Goal: Information Seeking & Learning: Check status

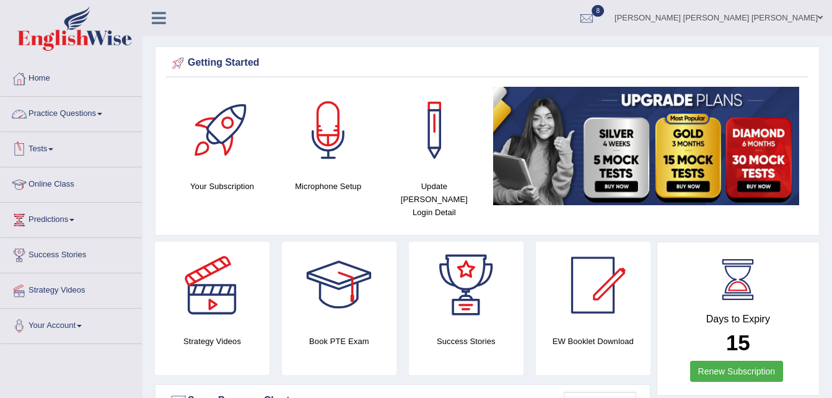
click at [100, 111] on link "Practice Questions" at bounding box center [71, 112] width 141 height 31
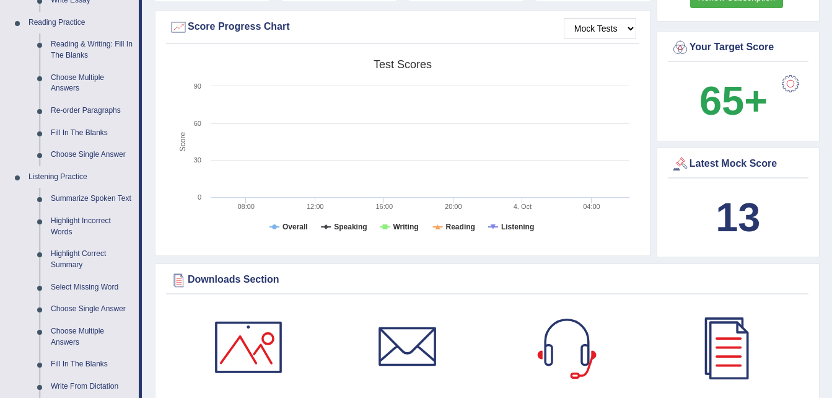
scroll to position [381, 0]
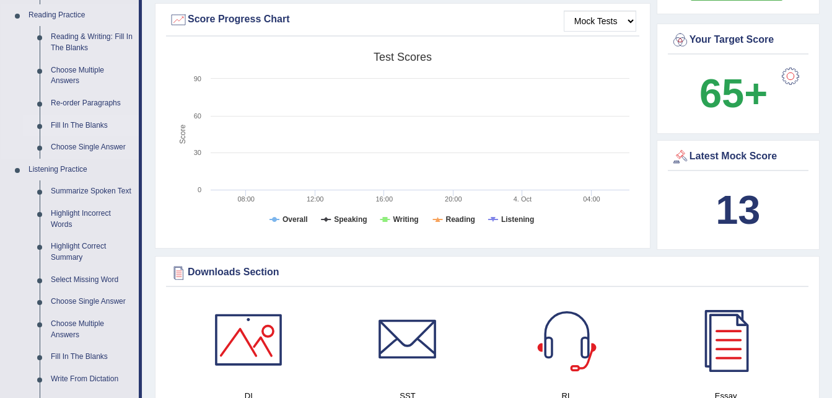
click at [93, 124] on link "Fill In The Blanks" at bounding box center [91, 126] width 93 height 22
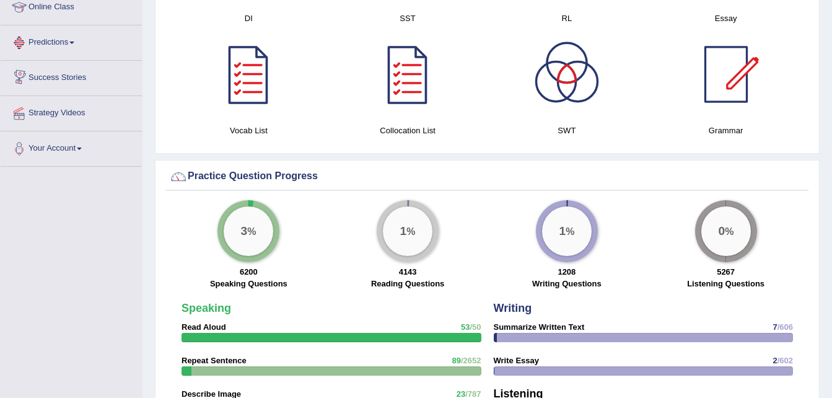
scroll to position [804, 0]
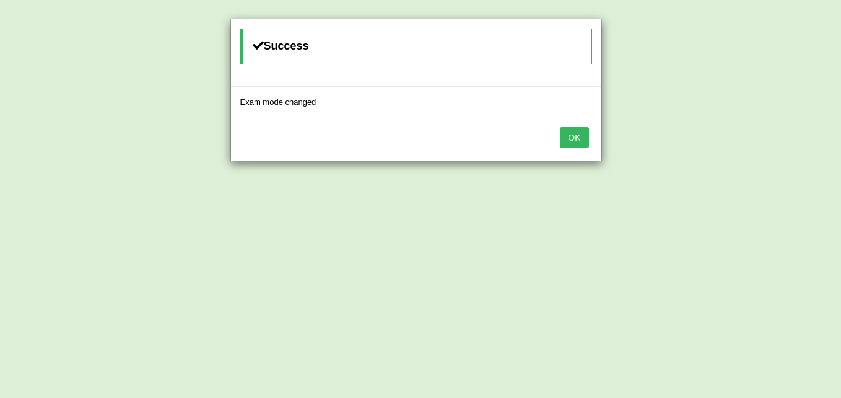
click at [584, 136] on button "OK" at bounding box center [574, 137] width 28 height 21
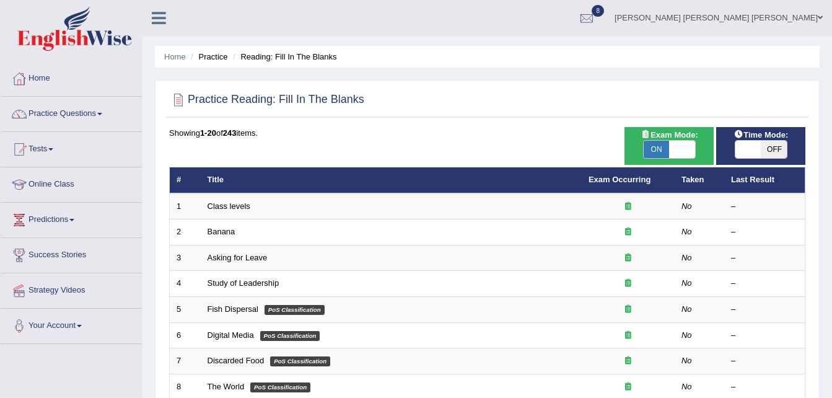
click at [757, 159] on div "ON OFF" at bounding box center [760, 149] width 53 height 19
click at [744, 144] on span at bounding box center [748, 149] width 26 height 17
checkbox input "true"
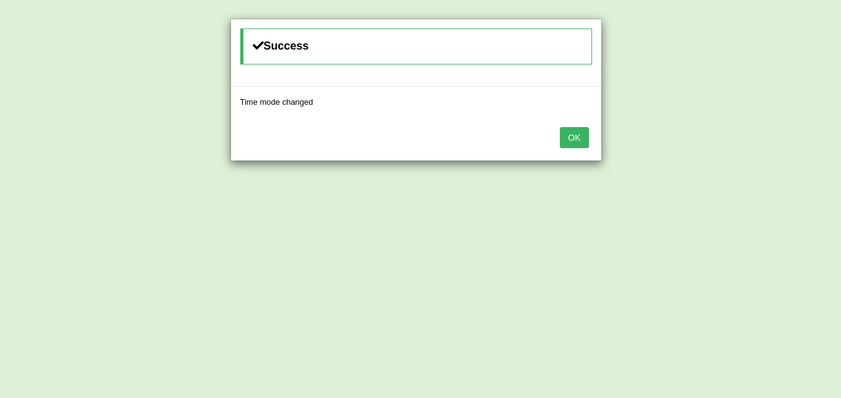
click at [563, 132] on button "OK" at bounding box center [574, 137] width 28 height 21
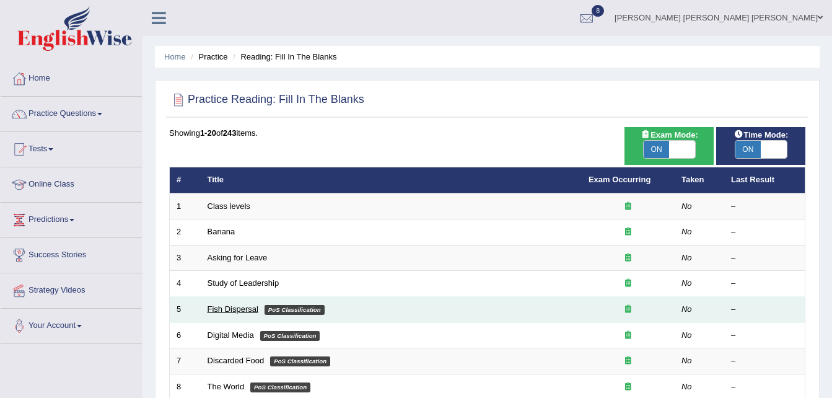
click at [230, 307] on link "Fish Dispersal" at bounding box center [232, 308] width 51 height 9
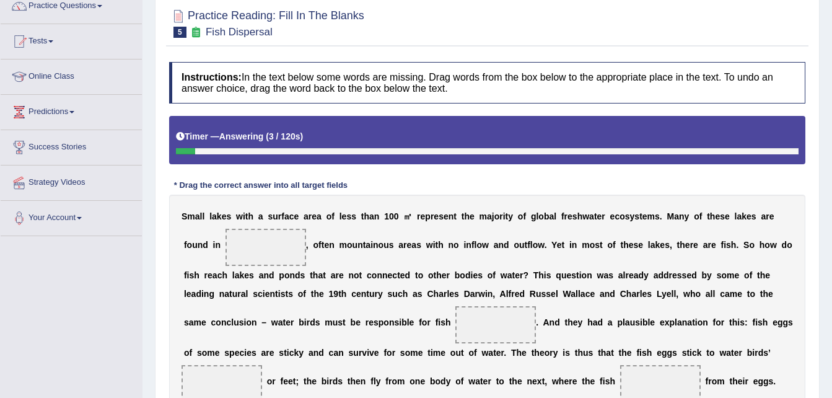
scroll to position [156, 0]
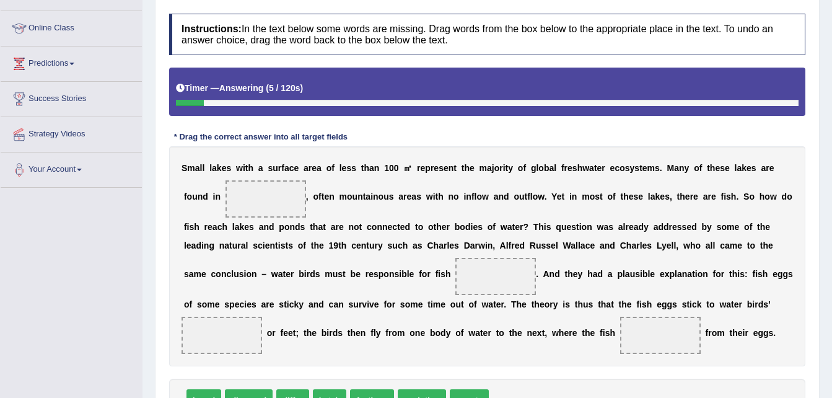
drag, startPoint x: 830, startPoint y: 213, endPoint x: 831, endPoint y: 261, distance: 47.7
click at [831, 261] on div "Home Practice Reading: Fill In The Blanks Fish Dispersal « Prev Next » Report Q…" at bounding box center [486, 162] width 689 height 637
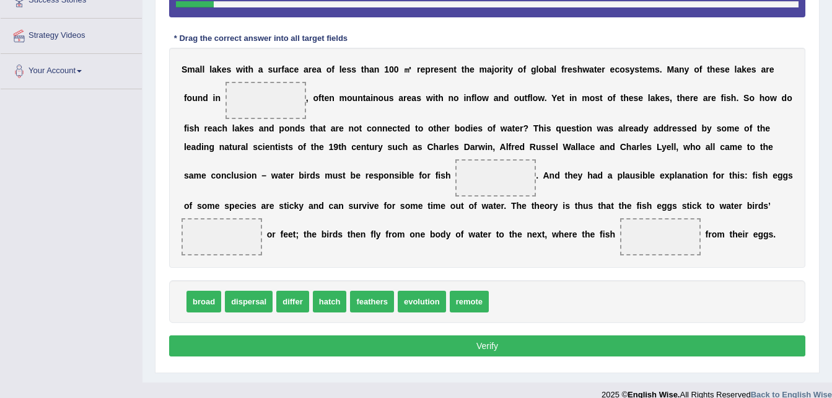
scroll to position [253, 0]
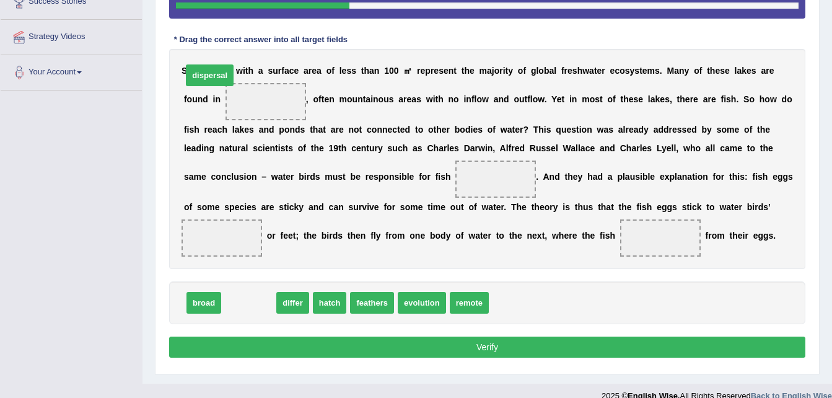
drag, startPoint x: 233, startPoint y: 328, endPoint x: 193, endPoint y: 84, distance: 247.3
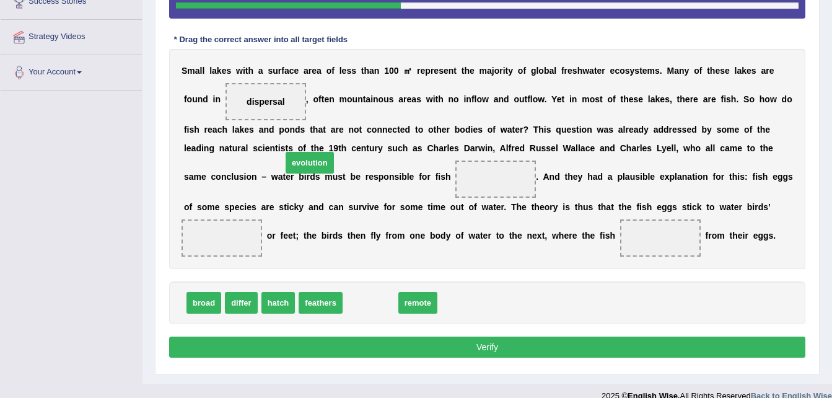
drag, startPoint x: 378, startPoint y: 326, endPoint x: 316, endPoint y: 186, distance: 152.8
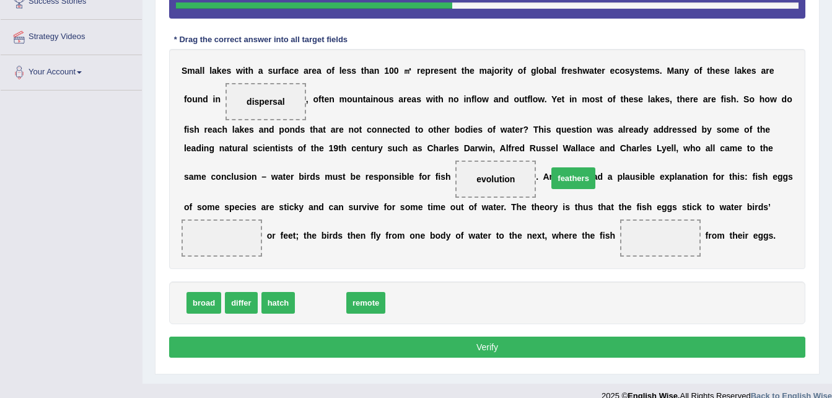
drag, startPoint x: 328, startPoint y: 317, endPoint x: 581, endPoint y: 192, distance: 282.4
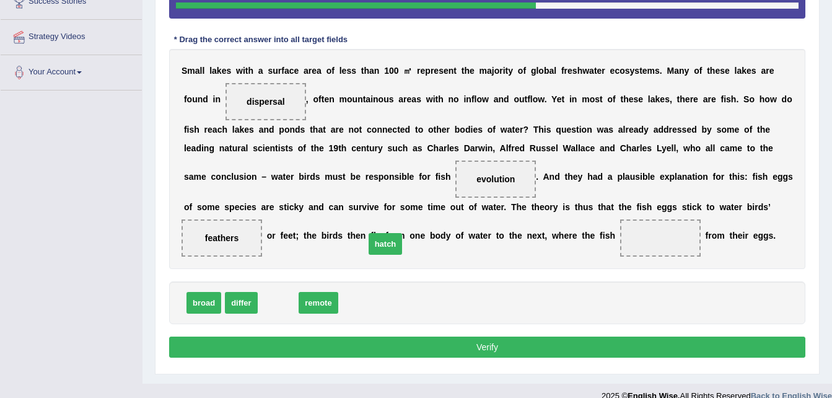
drag, startPoint x: 276, startPoint y: 322, endPoint x: 389, endPoint y: 261, distance: 129.4
click at [367, 357] on button "Verify" at bounding box center [487, 346] width 636 height 21
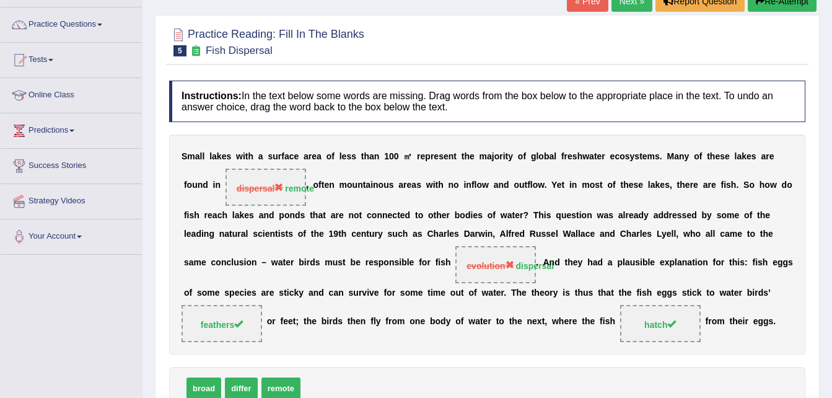
scroll to position [26, 0]
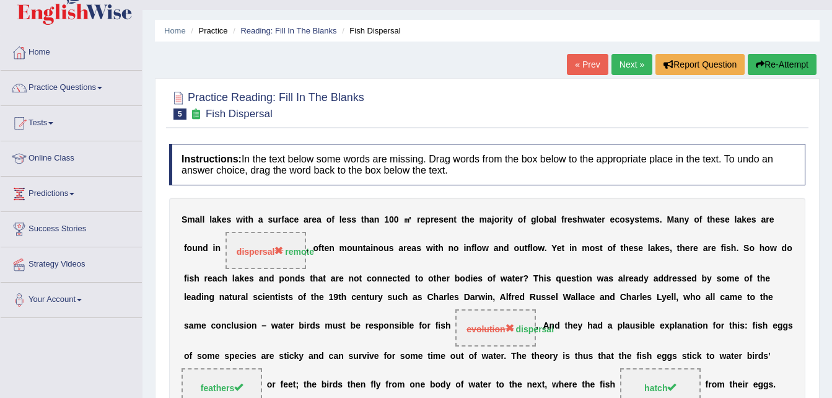
click at [622, 70] on link "Next »" at bounding box center [631, 64] width 41 height 21
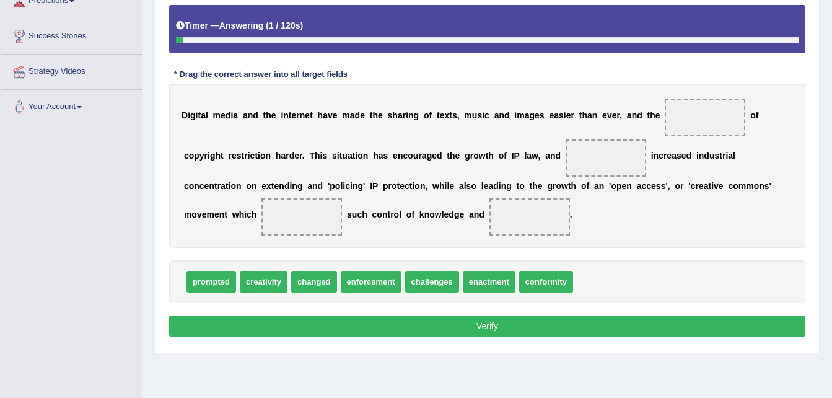
scroll to position [222, 0]
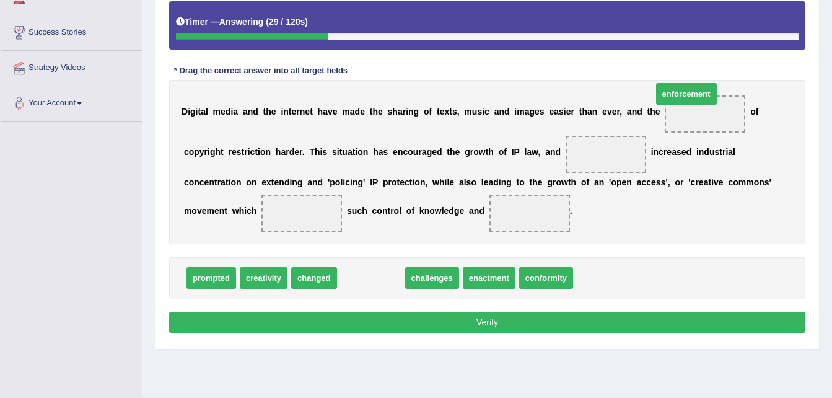
drag, startPoint x: 372, startPoint y: 298, endPoint x: 690, endPoint y: 113, distance: 368.2
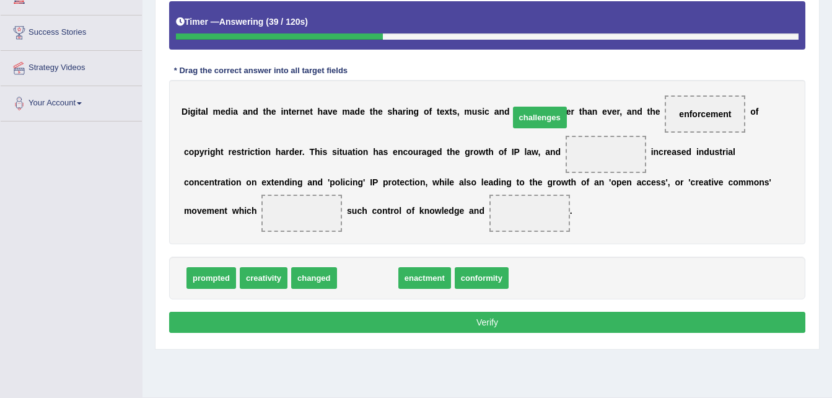
drag, startPoint x: 358, startPoint y: 303, endPoint x: 531, endPoint y: 143, distance: 235.3
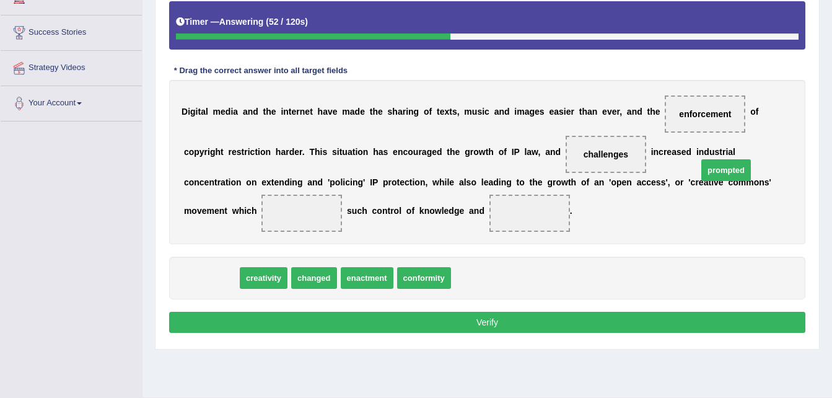
drag, startPoint x: 211, startPoint y: 297, endPoint x: 725, endPoint y: 189, distance: 525.1
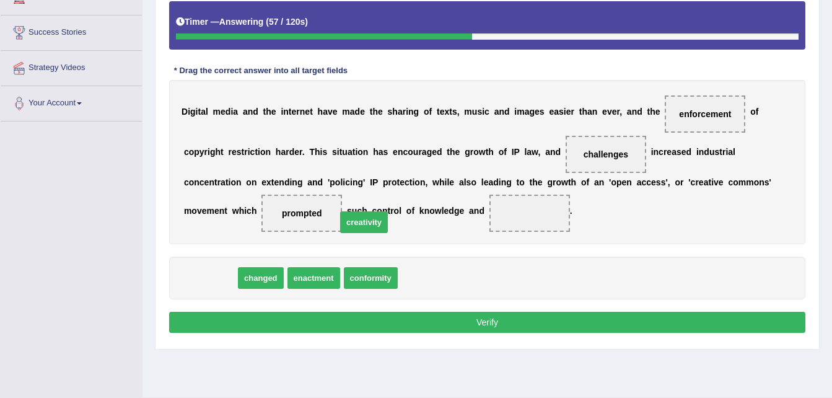
drag, startPoint x: 217, startPoint y: 293, endPoint x: 371, endPoint y: 238, distance: 163.4
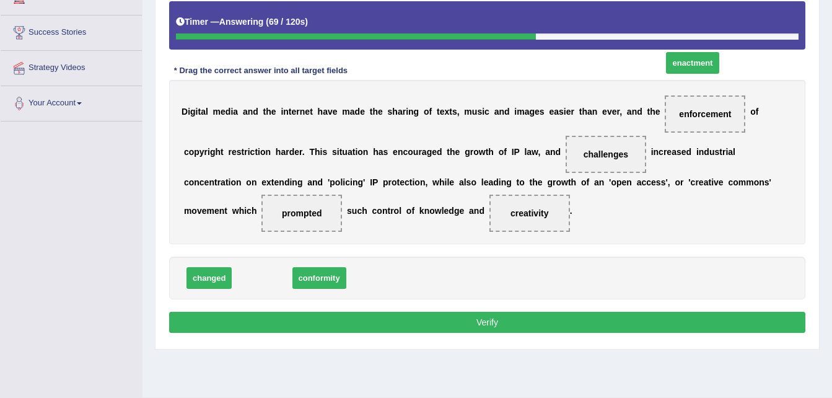
drag, startPoint x: 257, startPoint y: 295, endPoint x: 686, endPoint y: 82, distance: 479.0
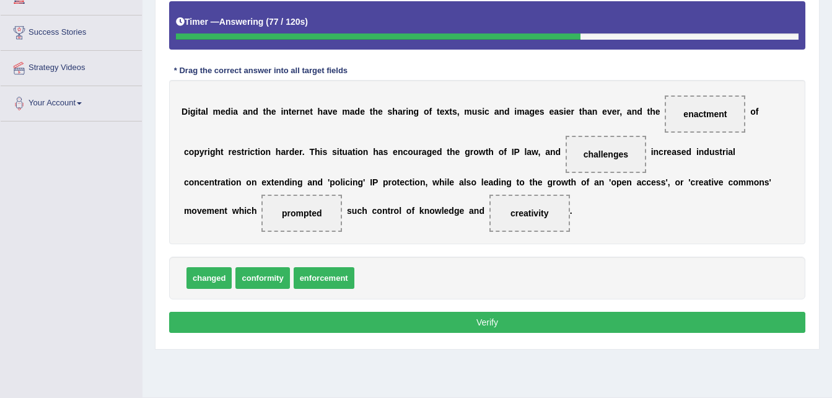
click at [399, 332] on button "Verify" at bounding box center [487, 321] width 636 height 21
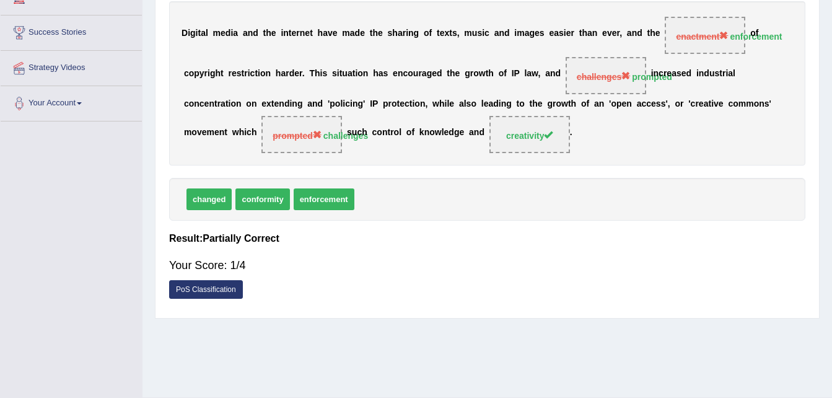
scroll to position [0, 0]
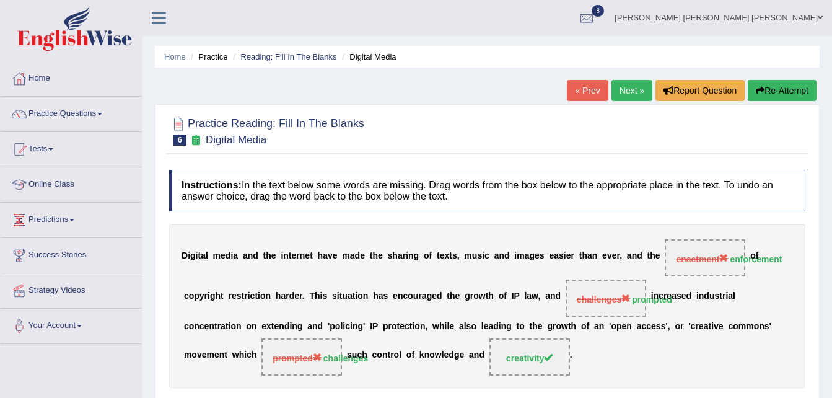
click at [615, 93] on link "Next »" at bounding box center [631, 90] width 41 height 21
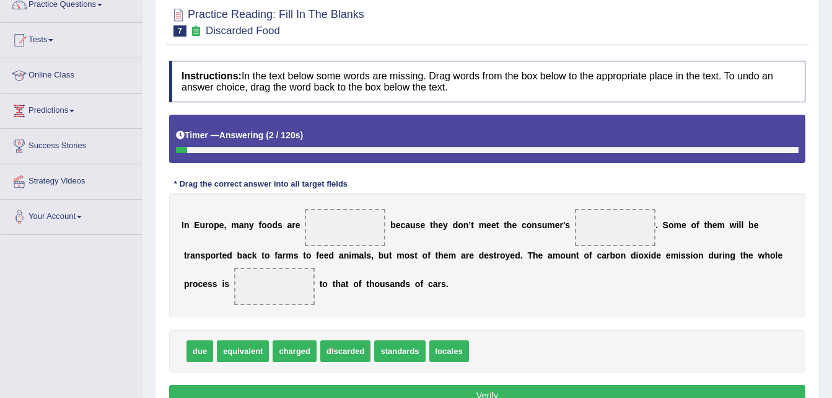
scroll to position [188, 0]
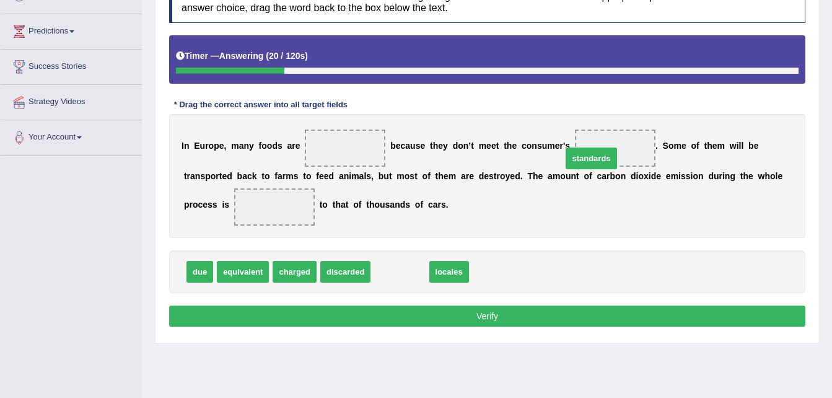
drag, startPoint x: 390, startPoint y: 276, endPoint x: 581, endPoint y: 162, distance: 222.4
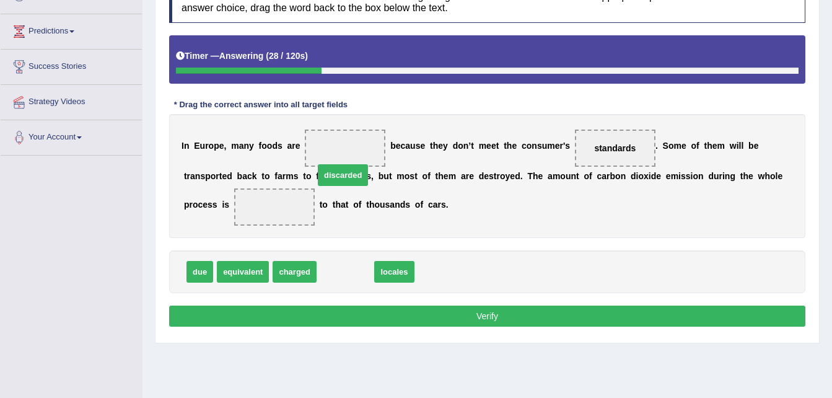
drag, startPoint x: 327, startPoint y: 272, endPoint x: 306, endPoint y: 158, distance: 115.9
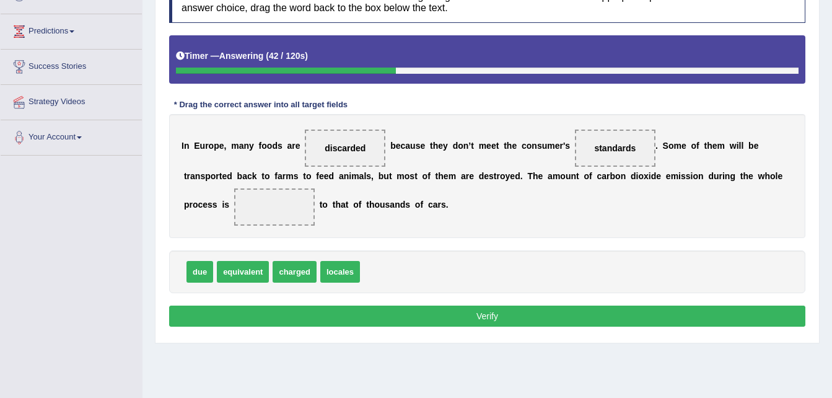
drag, startPoint x: 357, startPoint y: 140, endPoint x: 360, endPoint y: 133, distance: 7.5
click at [360, 133] on span "discarded" at bounding box center [345, 147] width 80 height 37
drag, startPoint x: 355, startPoint y: 135, endPoint x: 351, endPoint y: 181, distance: 46.0
click at [351, 181] on div "I n E u r o p e , m a n y f o o d s a r e discarded b e c a u s e t h e y d o n…" at bounding box center [487, 176] width 636 height 124
drag, startPoint x: 198, startPoint y: 271, endPoint x: 211, endPoint y: 204, distance: 68.0
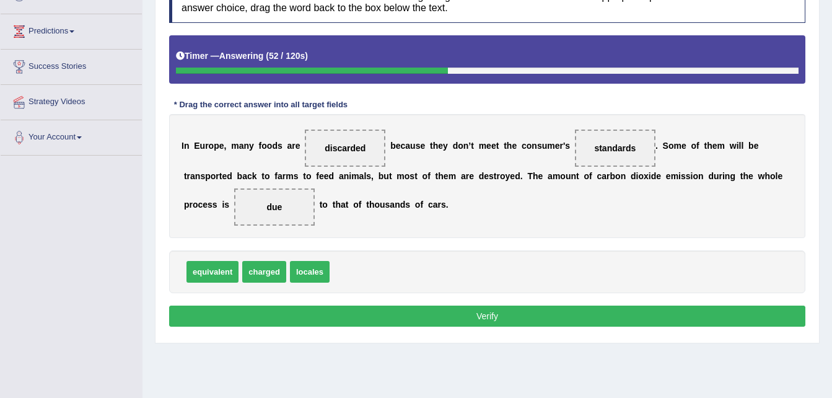
click at [242, 310] on button "Verify" at bounding box center [487, 315] width 636 height 21
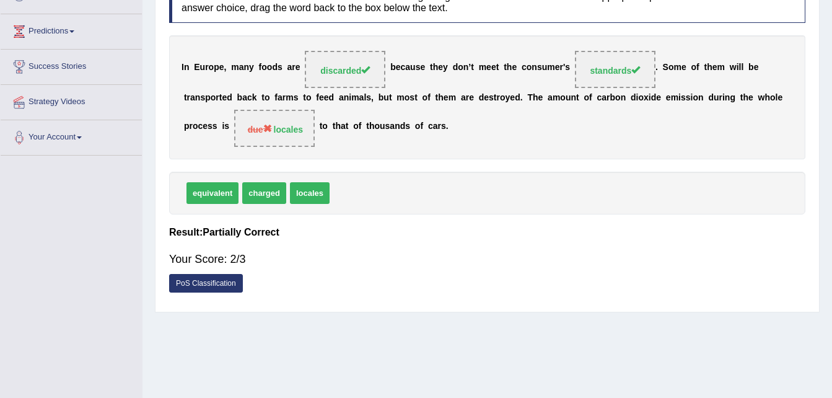
scroll to position [0, 0]
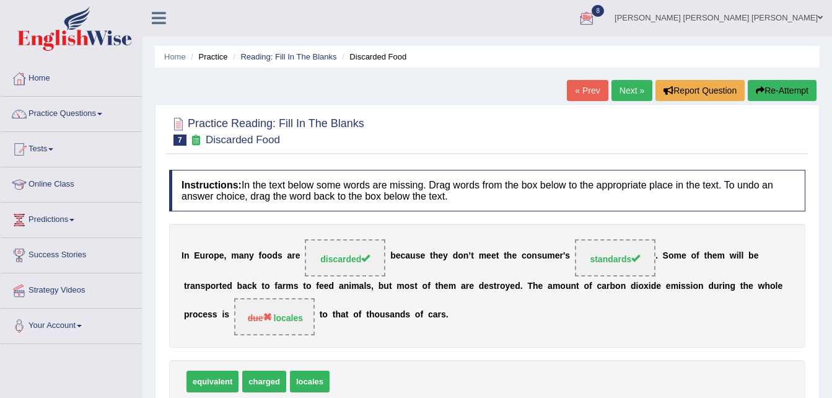
click at [622, 87] on link "Next »" at bounding box center [631, 90] width 41 height 21
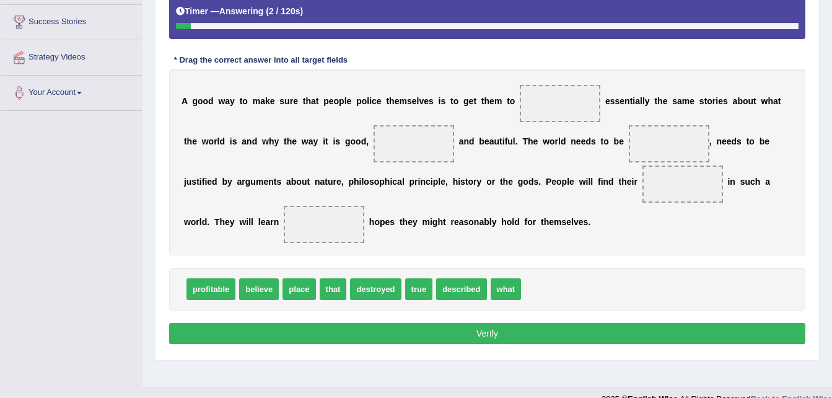
scroll to position [234, 0]
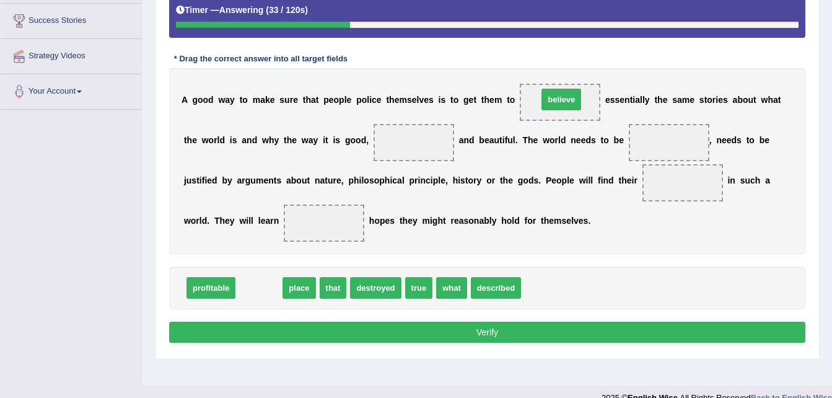
drag, startPoint x: 249, startPoint y: 292, endPoint x: 537, endPoint y: 108, distance: 341.8
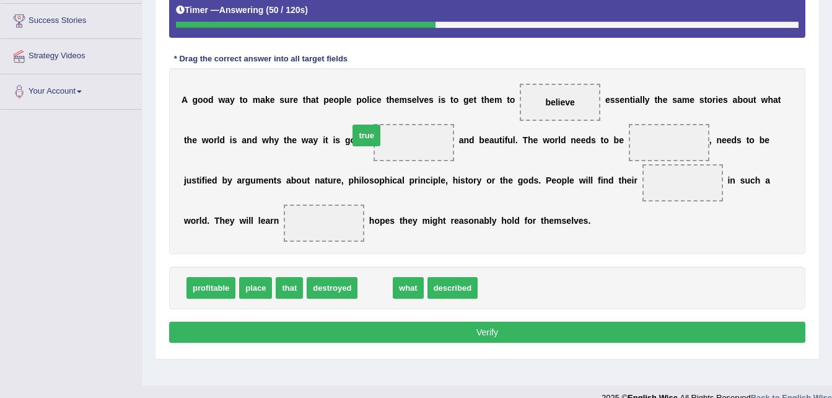
drag, startPoint x: 370, startPoint y: 294, endPoint x: 357, endPoint y: 141, distance: 154.1
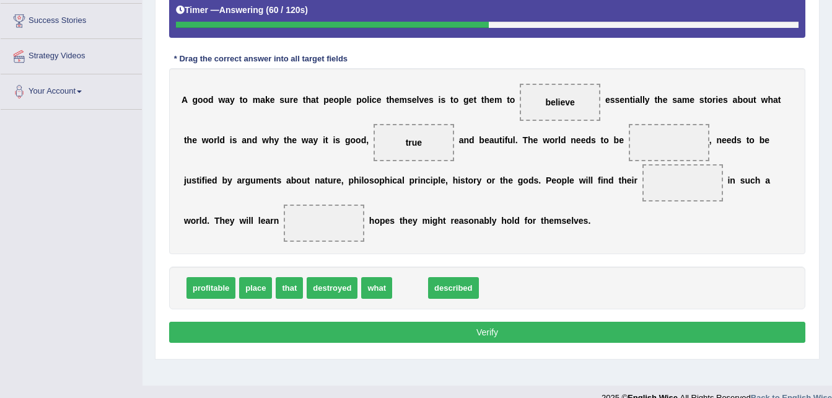
drag, startPoint x: 412, startPoint y: 292, endPoint x: 445, endPoint y: 292, distance: 32.2
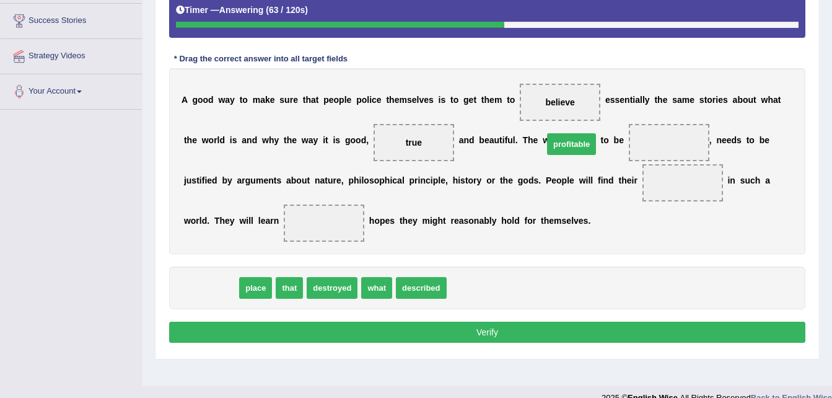
drag, startPoint x: 222, startPoint y: 293, endPoint x: 599, endPoint y: 145, distance: 404.7
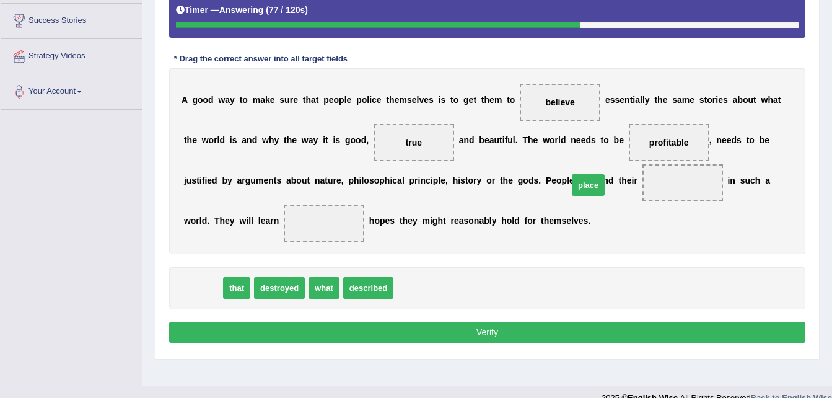
drag, startPoint x: 207, startPoint y: 285, endPoint x: 593, endPoint y: 182, distance: 399.2
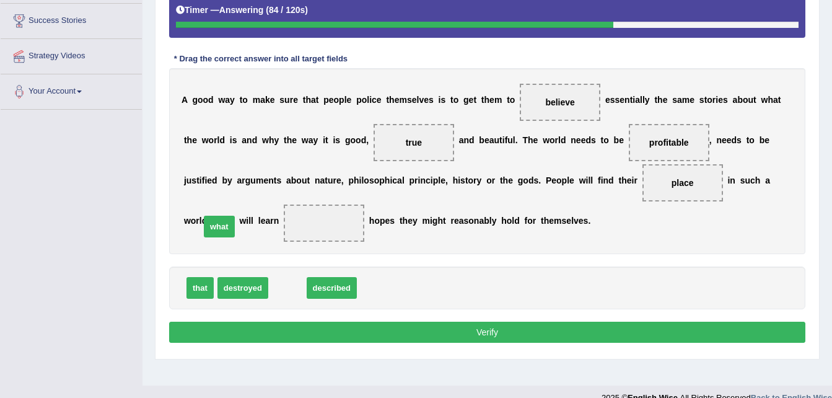
drag, startPoint x: 280, startPoint y: 289, endPoint x: 212, endPoint y: 228, distance: 92.1
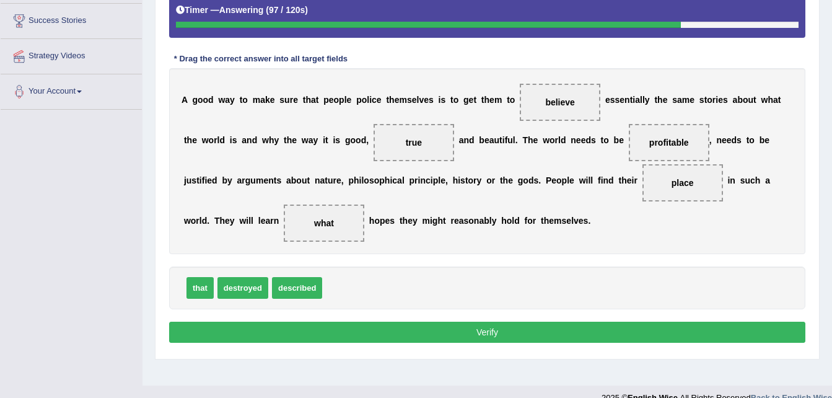
click at [408, 332] on button "Verify" at bounding box center [487, 331] width 636 height 21
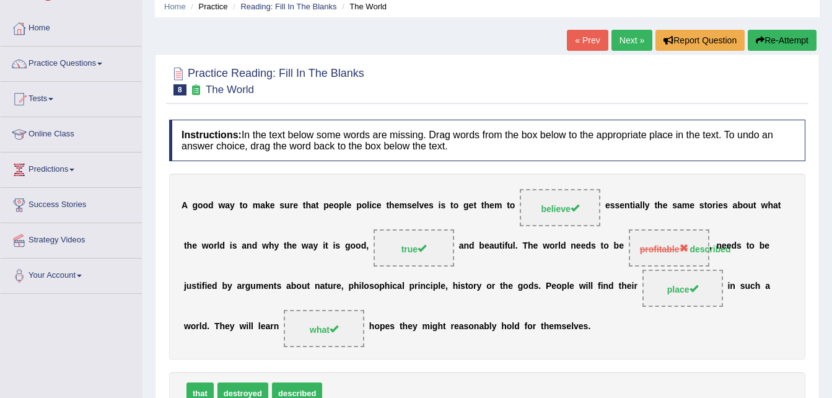
scroll to position [9, 0]
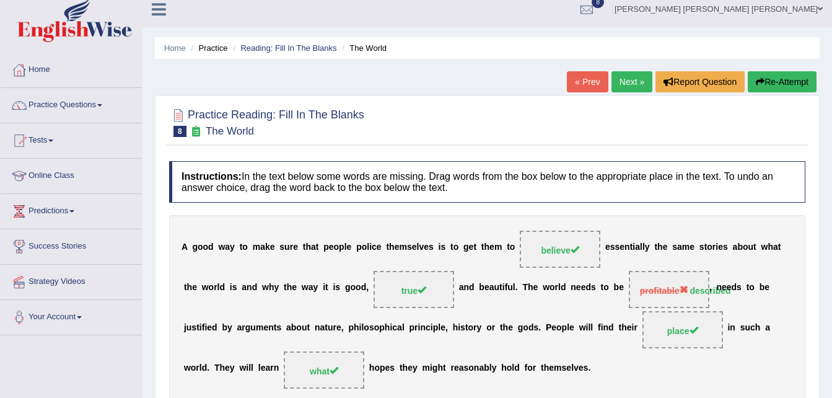
click at [622, 81] on link "Next »" at bounding box center [631, 81] width 41 height 21
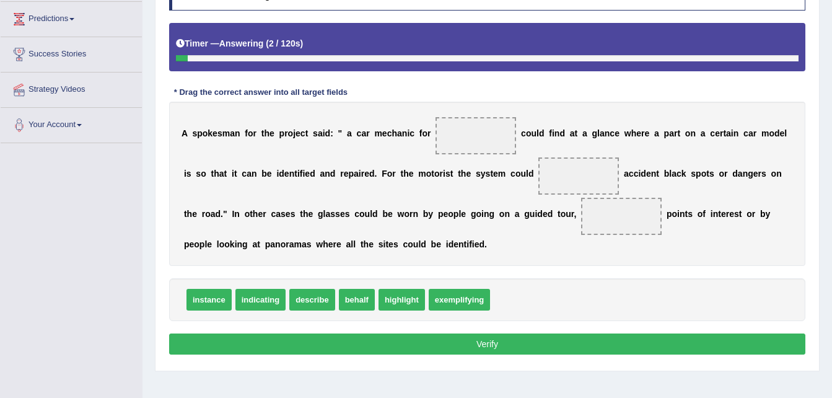
scroll to position [199, 0]
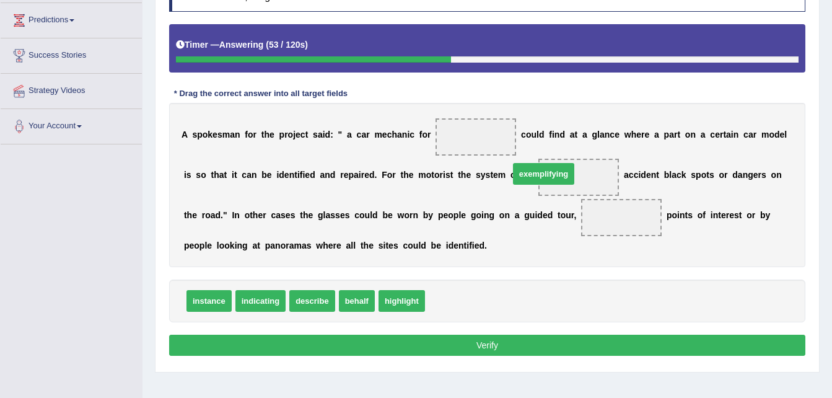
drag, startPoint x: 438, startPoint y: 305, endPoint x: 523, endPoint y: 178, distance: 152.1
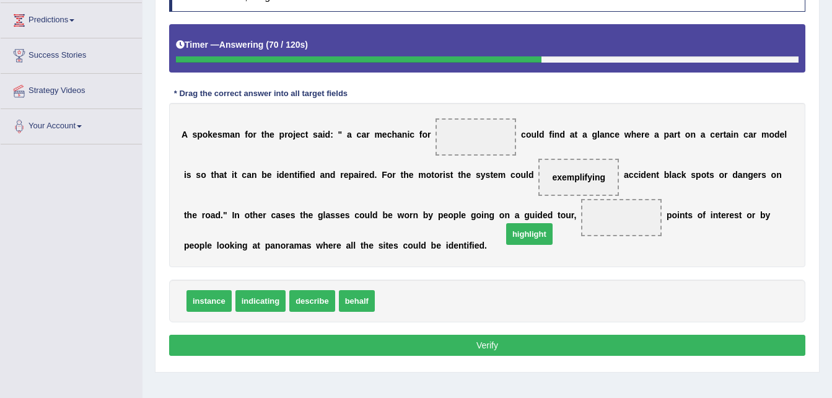
drag, startPoint x: 396, startPoint y: 307, endPoint x: 539, endPoint y: 230, distance: 162.3
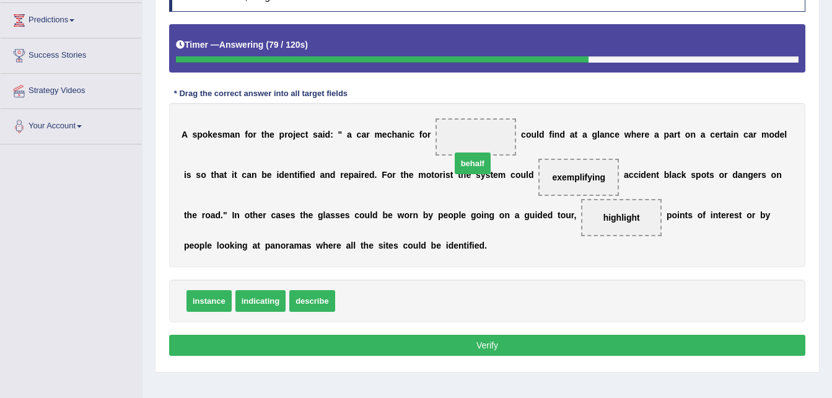
drag, startPoint x: 345, startPoint y: 303, endPoint x: 467, endPoint y: 136, distance: 206.9
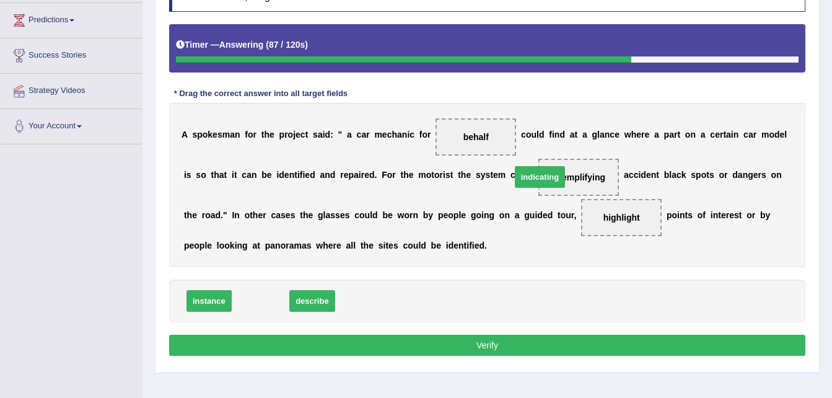
drag, startPoint x: 264, startPoint y: 301, endPoint x: 543, endPoint y: 177, distance: 305.5
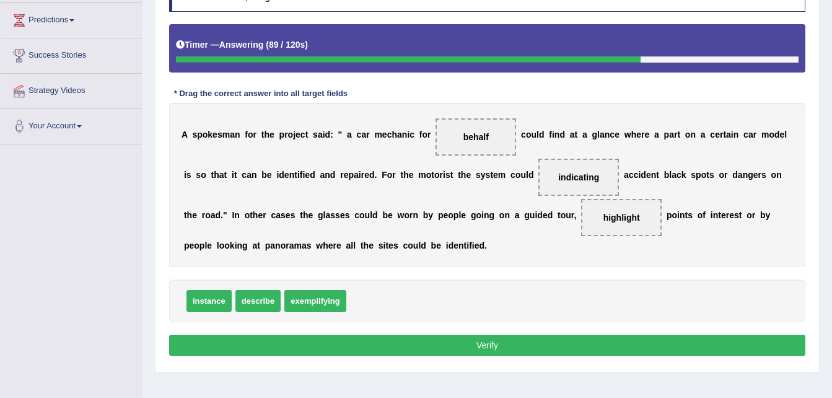
click at [441, 341] on button "Verify" at bounding box center [487, 344] width 636 height 21
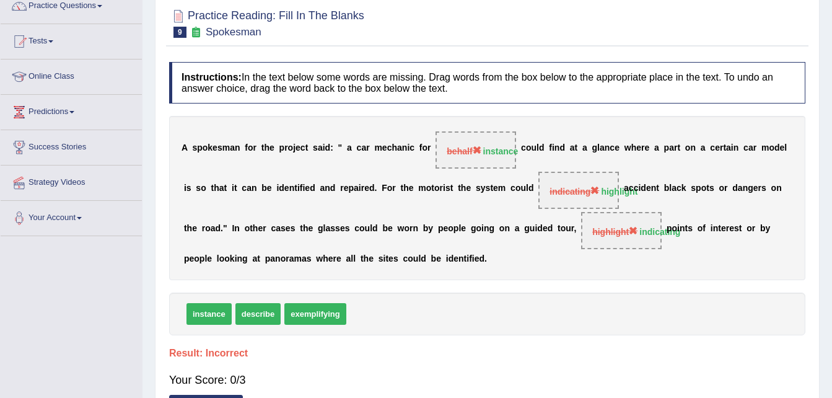
scroll to position [0, 0]
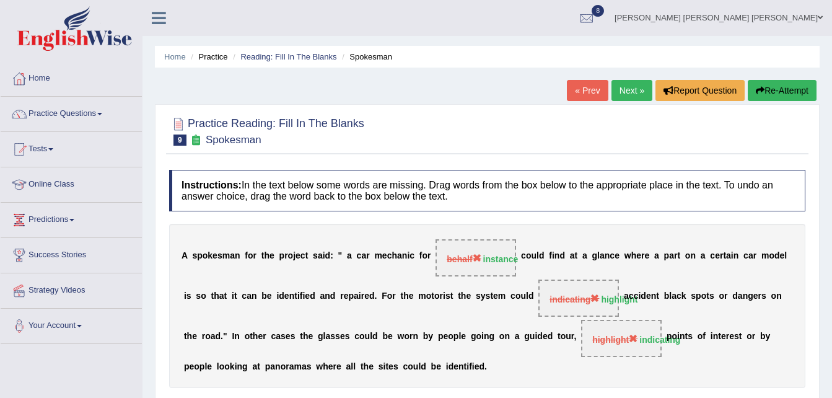
click at [615, 80] on link "Next »" at bounding box center [631, 90] width 41 height 21
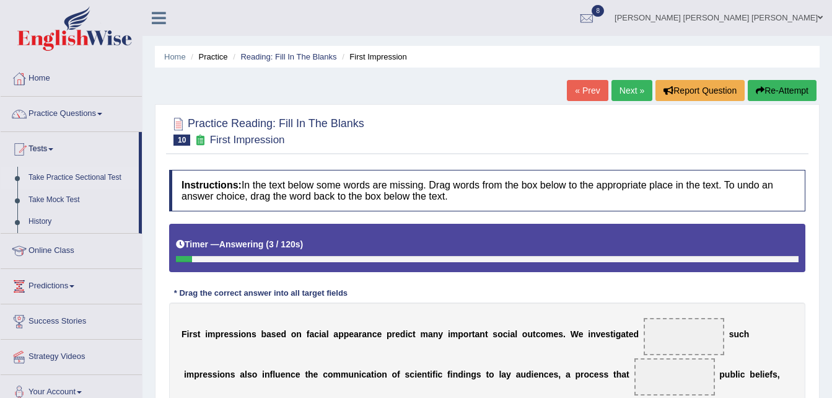
click at [61, 176] on link "Take Practice Sectional Test" at bounding box center [81, 178] width 116 height 22
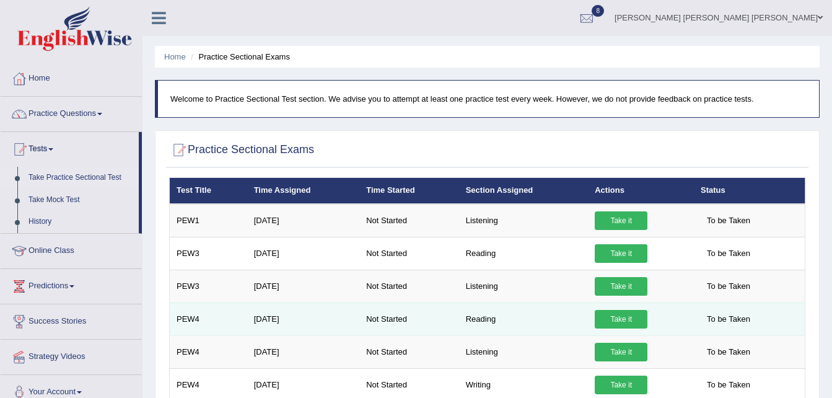
click at [602, 315] on link "Take it" at bounding box center [620, 319] width 53 height 19
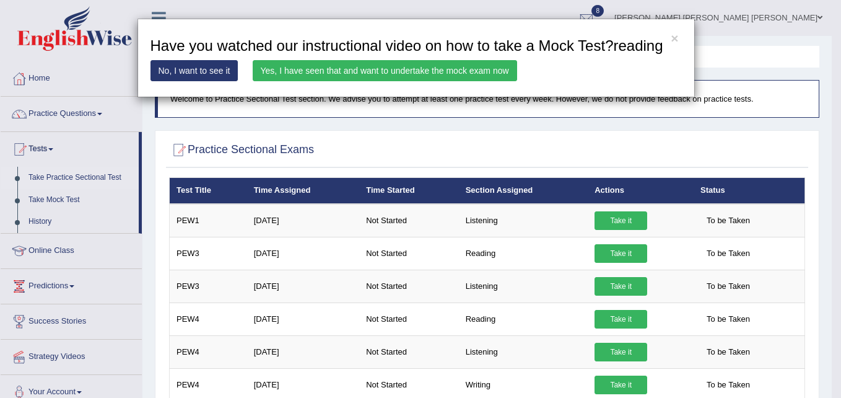
click at [476, 71] on link "Yes, I have seen that and want to undertake the mock exam now" at bounding box center [385, 70] width 264 height 21
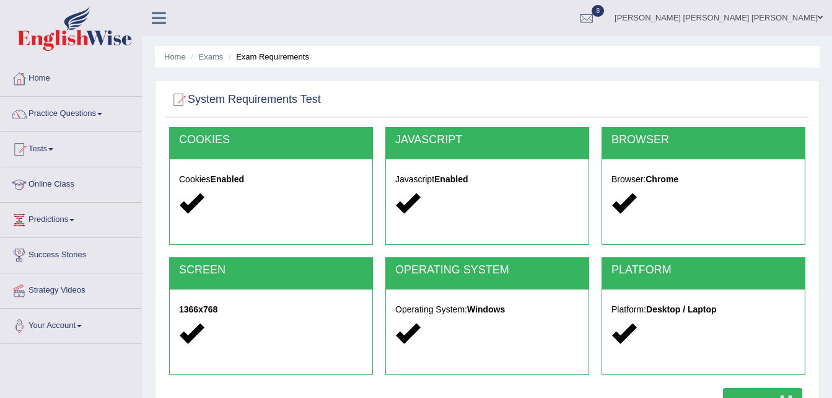
click at [752, 391] on button "Start Test" at bounding box center [762, 402] width 79 height 28
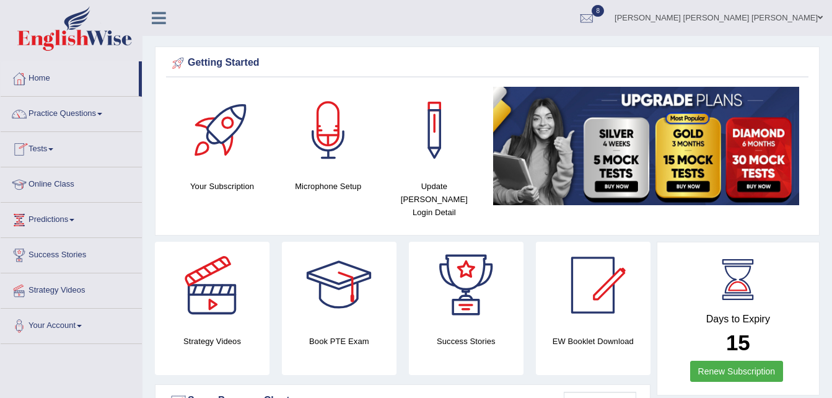
click at [56, 146] on link "Tests" at bounding box center [71, 147] width 141 height 31
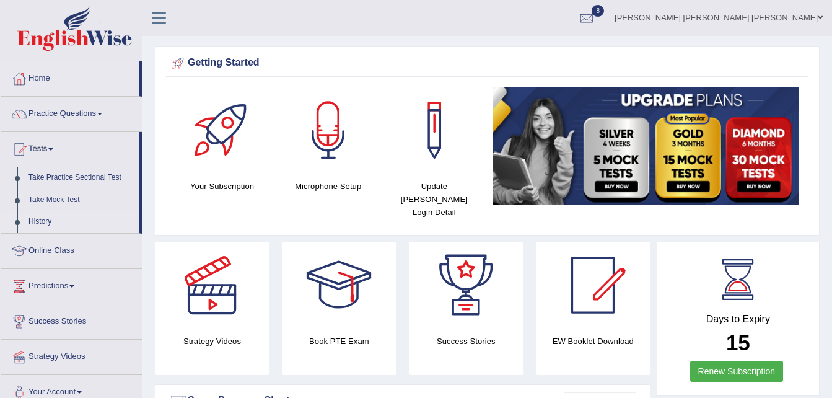
click at [54, 215] on link "History" at bounding box center [81, 222] width 116 height 22
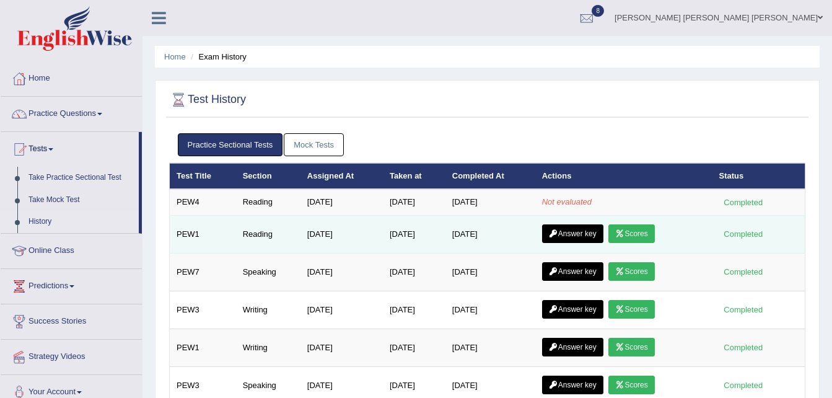
click at [323, 238] on td "[DATE]" at bounding box center [341, 234] width 82 height 38
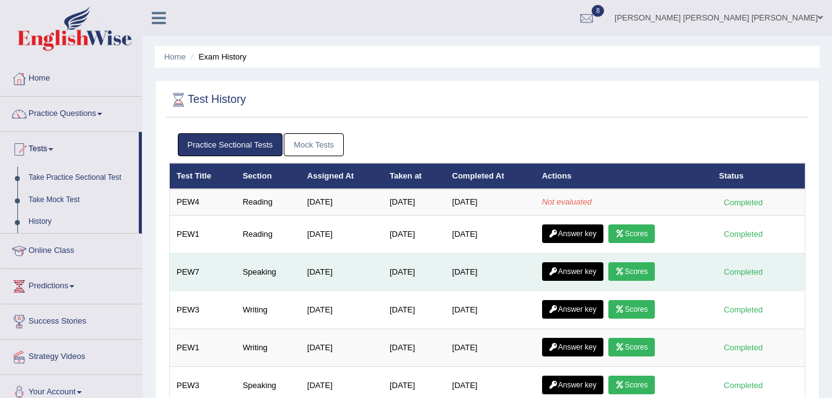
click at [595, 267] on link "Answer key" at bounding box center [572, 271] width 61 height 19
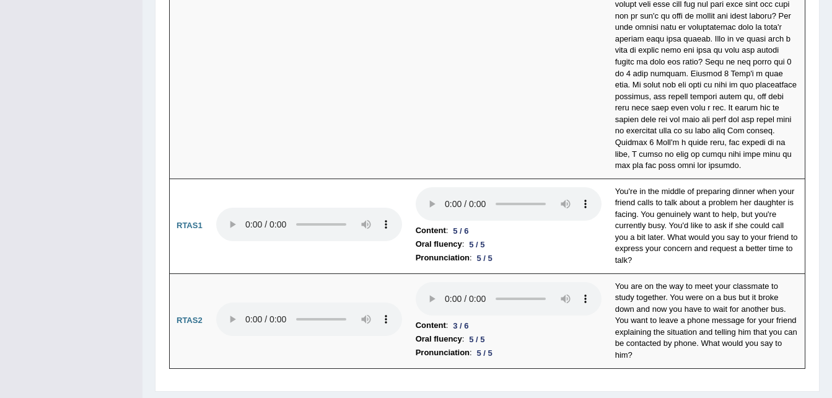
scroll to position [3834, 0]
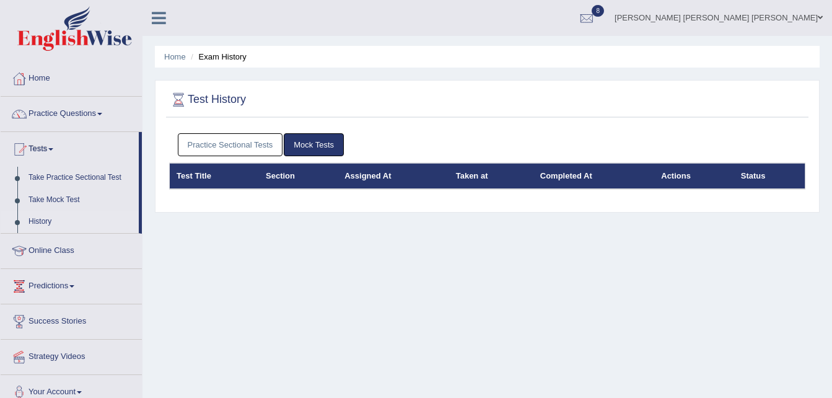
click at [259, 135] on link "Practice Sectional Tests" at bounding box center [230, 144] width 105 height 23
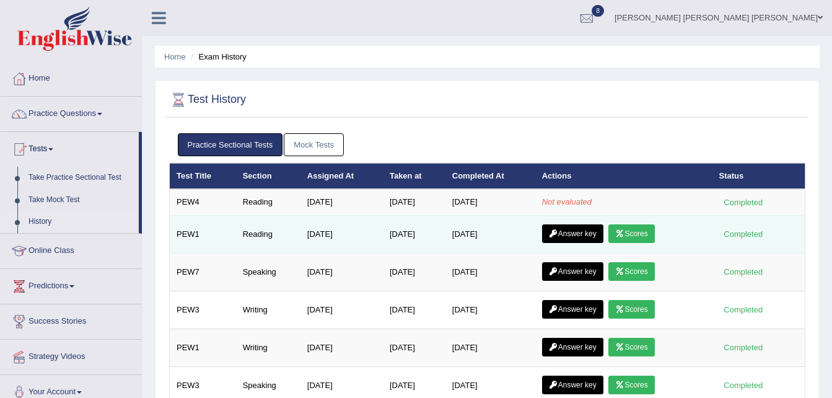
click at [588, 228] on link "Answer key" at bounding box center [572, 233] width 61 height 19
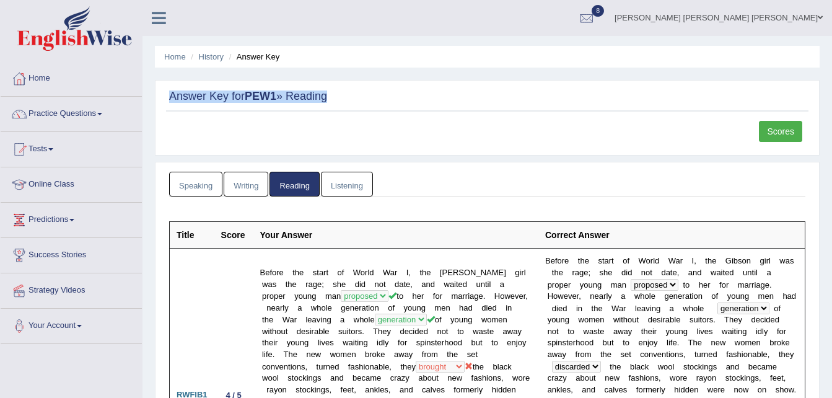
drag, startPoint x: 831, startPoint y: 56, endPoint x: 835, endPoint y: 86, distance: 30.6
click at [831, 86] on html "Toggle navigation Home Practice Questions Speaking Practice Read Aloud Repeat S…" at bounding box center [416, 199] width 832 height 398
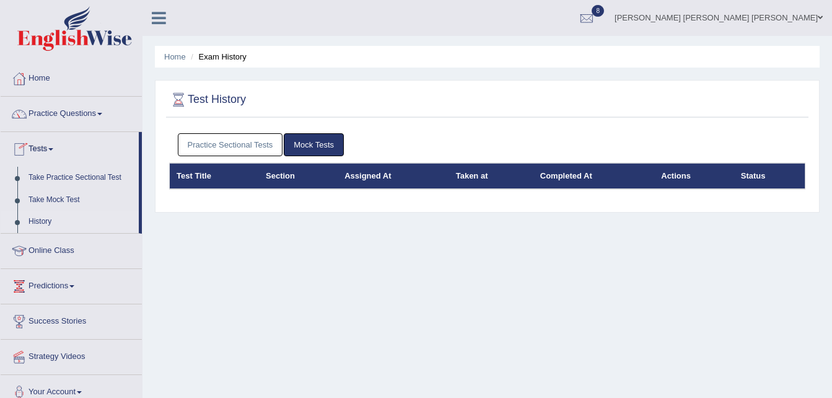
click at [201, 153] on link "Practice Sectional Tests" at bounding box center [230, 144] width 105 height 23
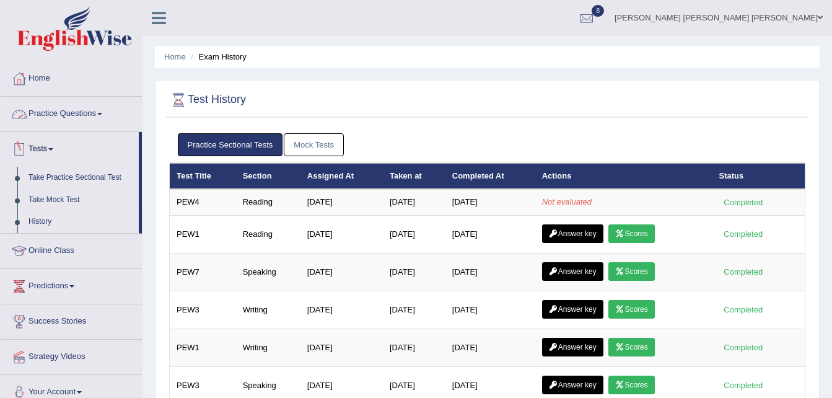
click at [61, 105] on link "Practice Questions" at bounding box center [71, 112] width 141 height 31
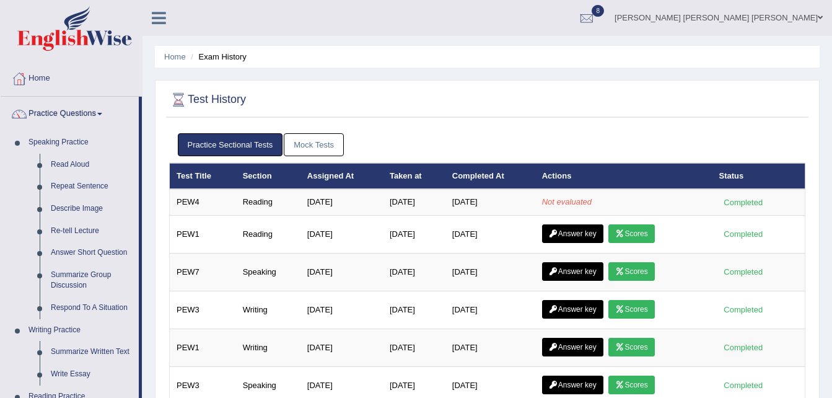
click at [90, 114] on link "Practice Questions" at bounding box center [70, 112] width 138 height 31
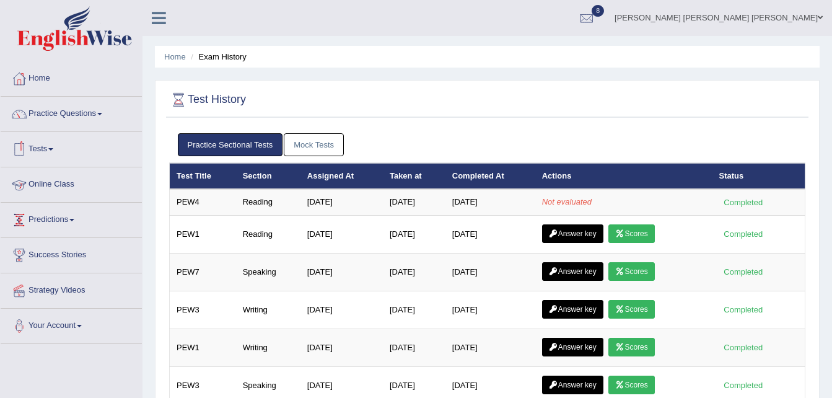
click at [51, 151] on link "Tests" at bounding box center [71, 147] width 141 height 31
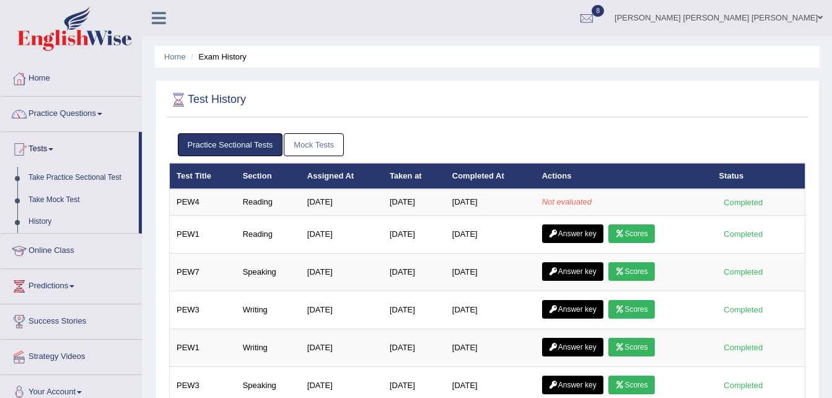
click at [44, 225] on link "History" at bounding box center [81, 222] width 116 height 22
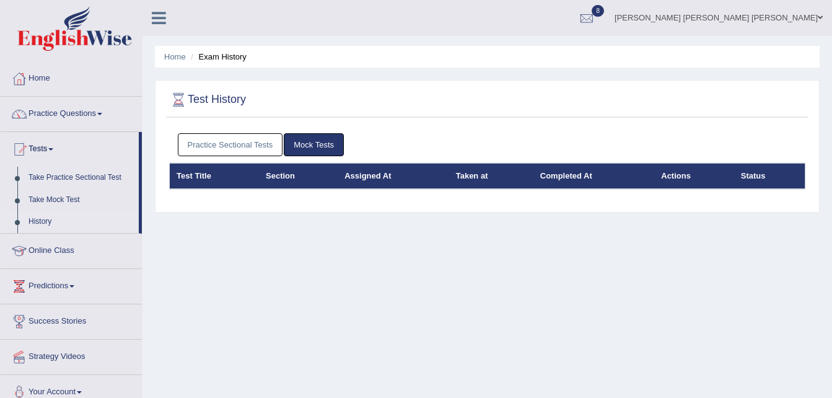
click at [235, 150] on link "Practice Sectional Tests" at bounding box center [230, 144] width 105 height 23
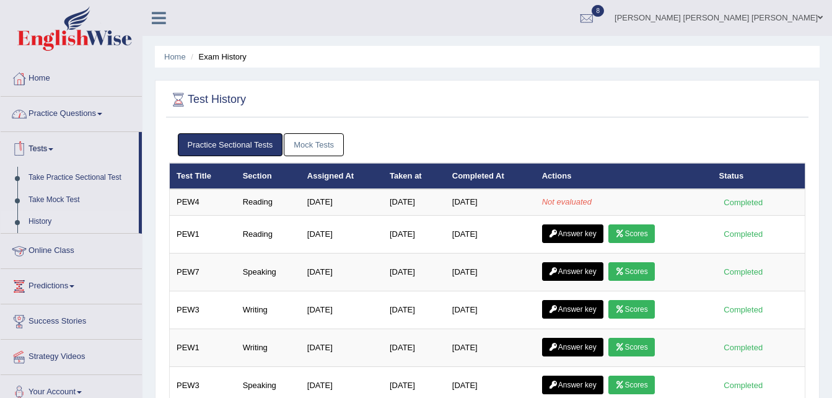
click at [33, 223] on link "History" at bounding box center [81, 222] width 116 height 22
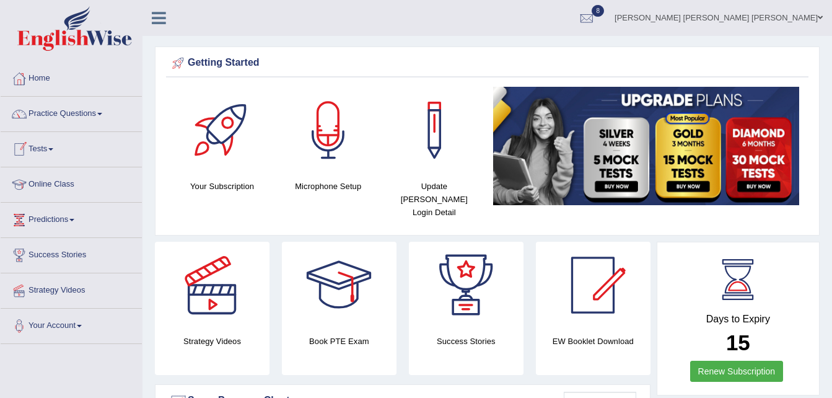
click at [52, 146] on link "Tests" at bounding box center [71, 147] width 141 height 31
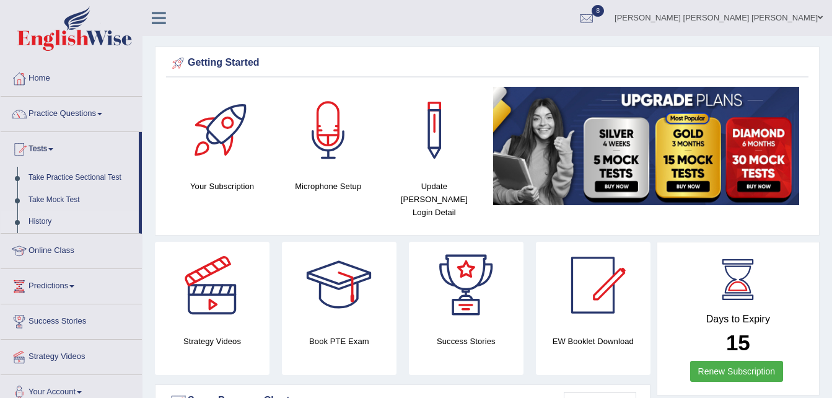
click at [54, 218] on link "History" at bounding box center [81, 222] width 116 height 22
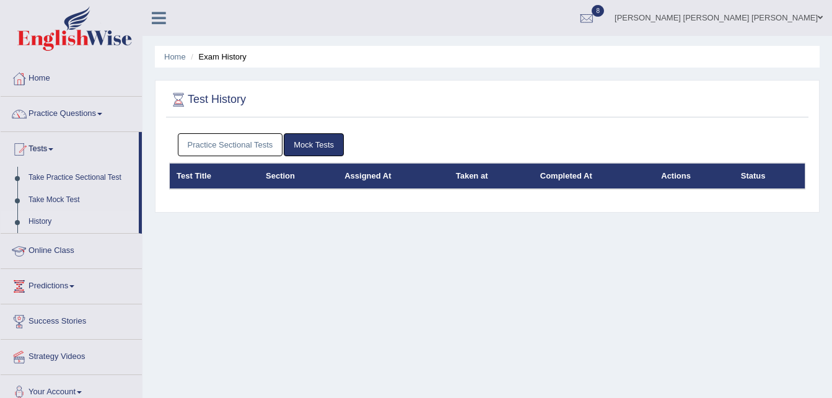
click at [199, 142] on link "Practice Sectional Tests" at bounding box center [230, 144] width 105 height 23
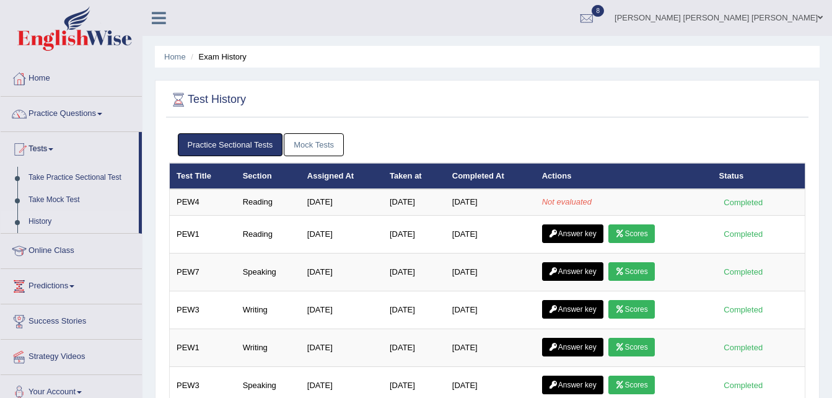
click at [59, 220] on link "History" at bounding box center [81, 222] width 116 height 22
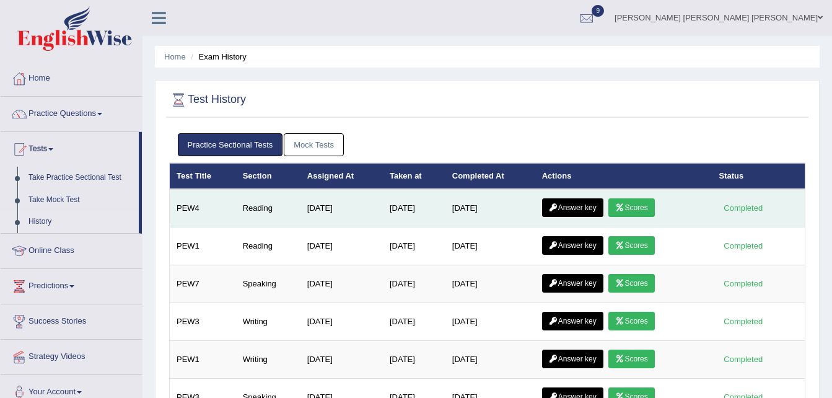
click at [632, 214] on link "Scores" at bounding box center [631, 207] width 46 height 19
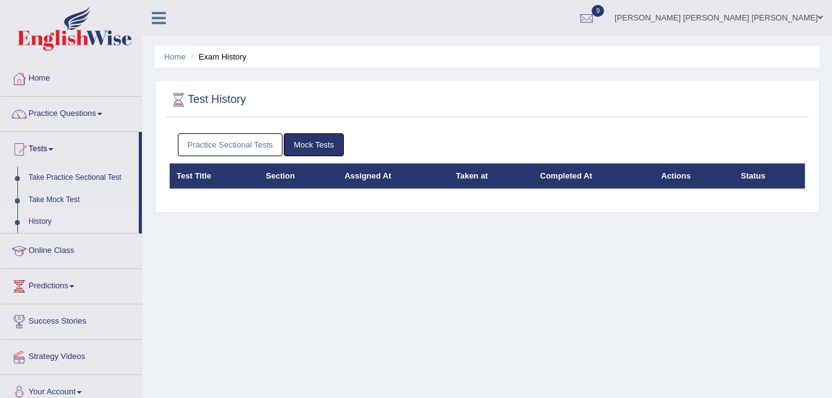
click at [222, 145] on link "Practice Sectional Tests" at bounding box center [230, 144] width 105 height 23
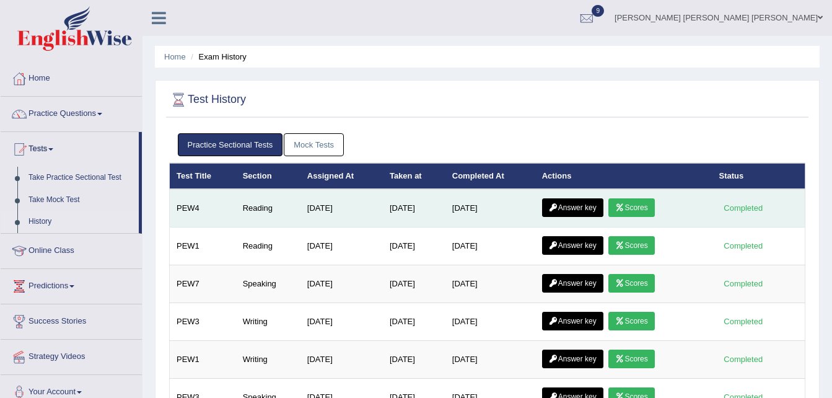
click at [584, 207] on link "Answer key" at bounding box center [572, 207] width 61 height 19
